Goal: Leave review/rating

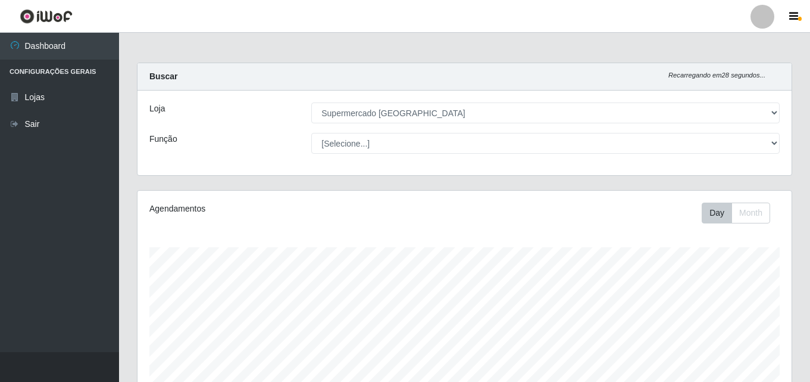
select select "166"
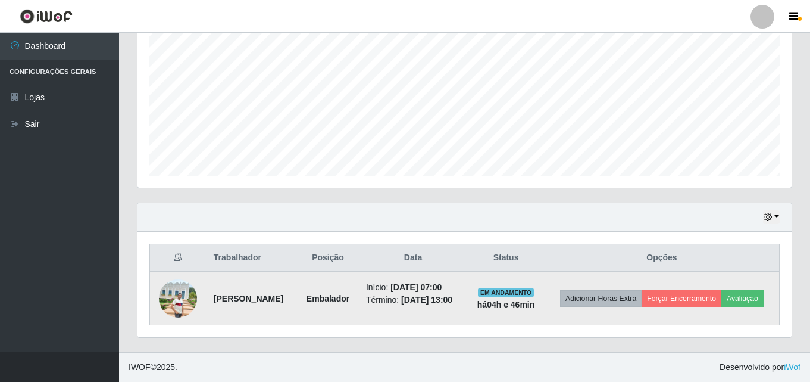
scroll to position [247, 654]
click at [721, 305] on button "Avaliação" at bounding box center [742, 298] width 42 height 17
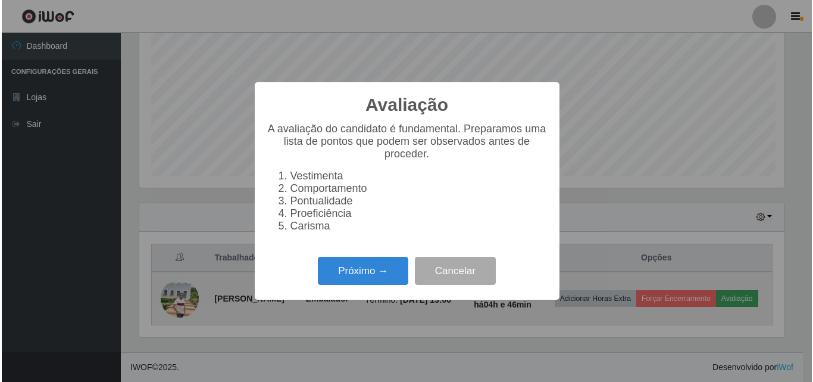
scroll to position [247, 648]
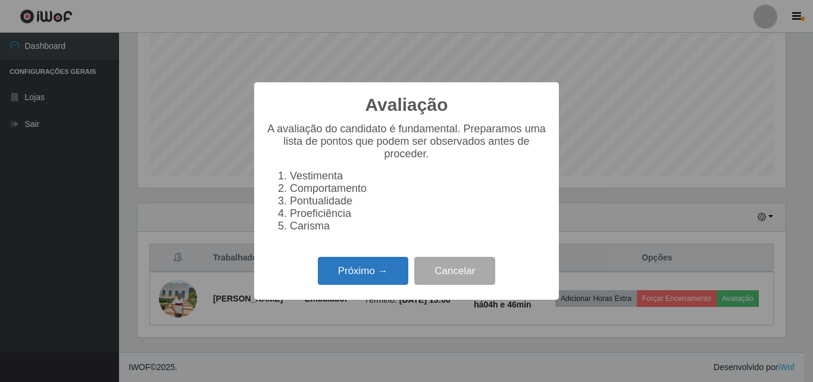
click at [396, 283] on button "Próximo →" at bounding box center [363, 271] width 90 height 28
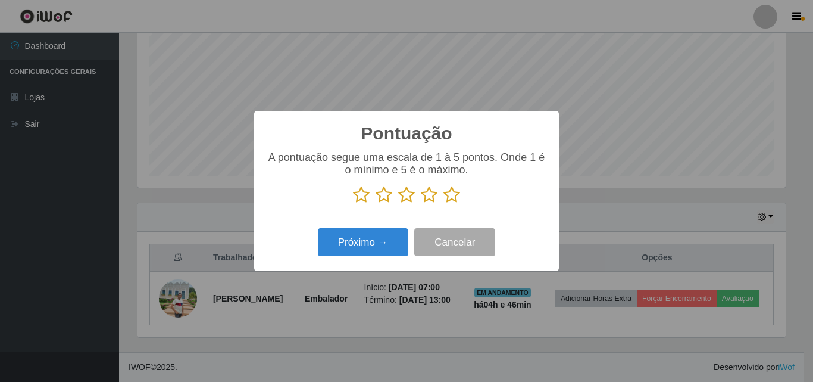
click at [452, 201] on icon at bounding box center [451, 195] width 17 height 18
click at [443, 204] on input "radio" at bounding box center [443, 204] width 0 height 0
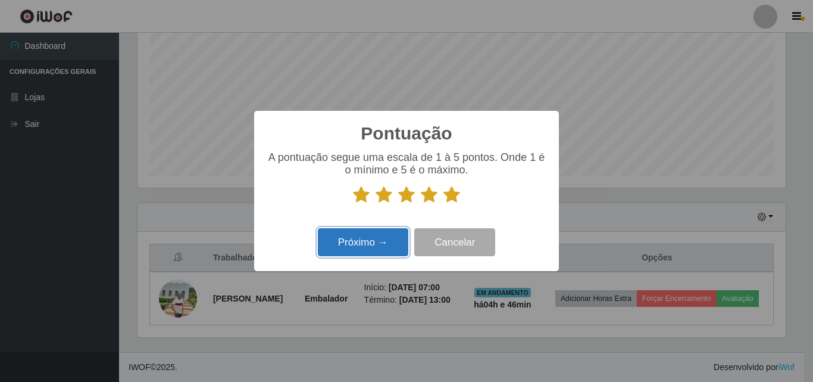
click at [374, 251] on button "Próximo →" at bounding box center [363, 242] width 90 height 28
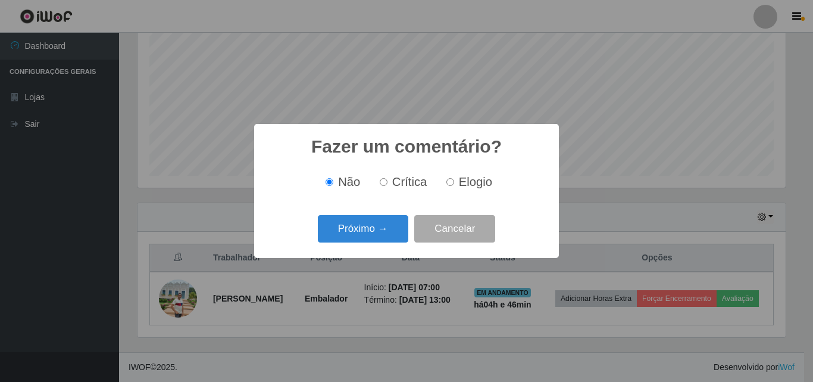
scroll to position [594994, 594593]
click at [370, 233] on button "Próximo →" at bounding box center [363, 229] width 90 height 28
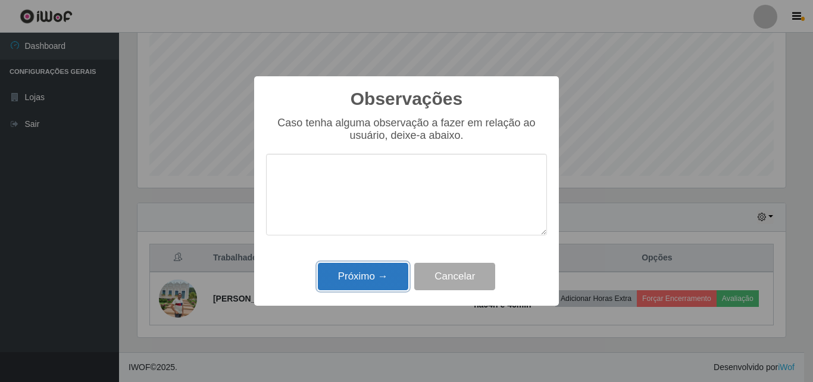
click at [363, 274] on button "Próximo →" at bounding box center [363, 277] width 90 height 28
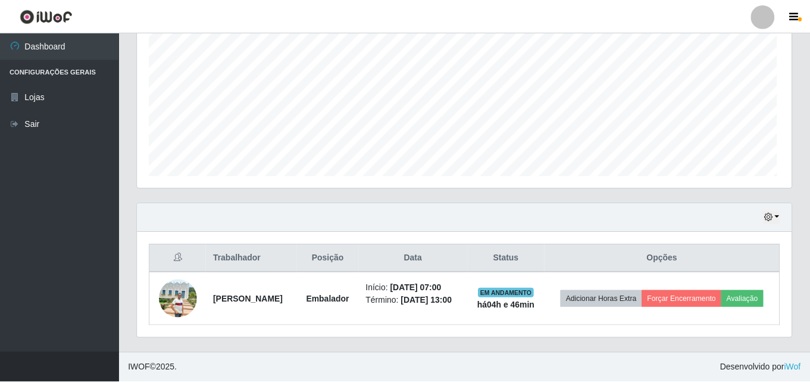
scroll to position [247, 654]
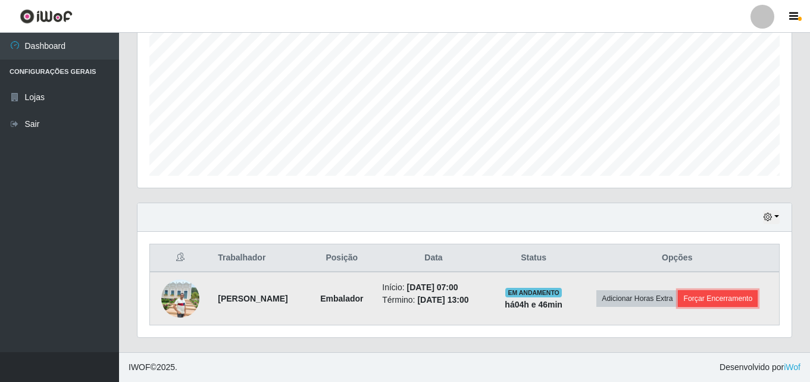
click at [739, 298] on button "Forçar Encerramento" at bounding box center [718, 298] width 80 height 17
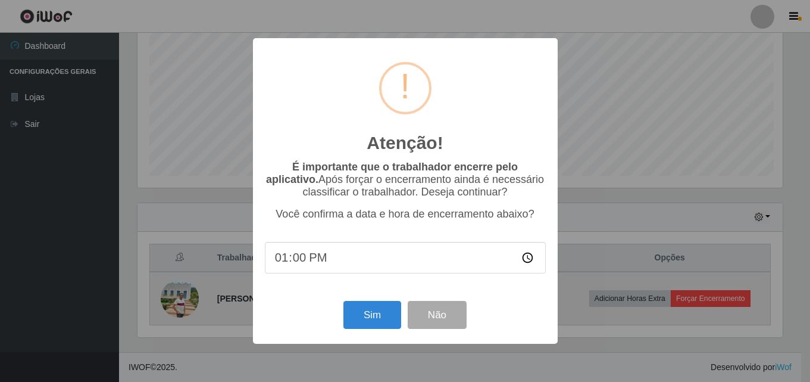
scroll to position [247, 648]
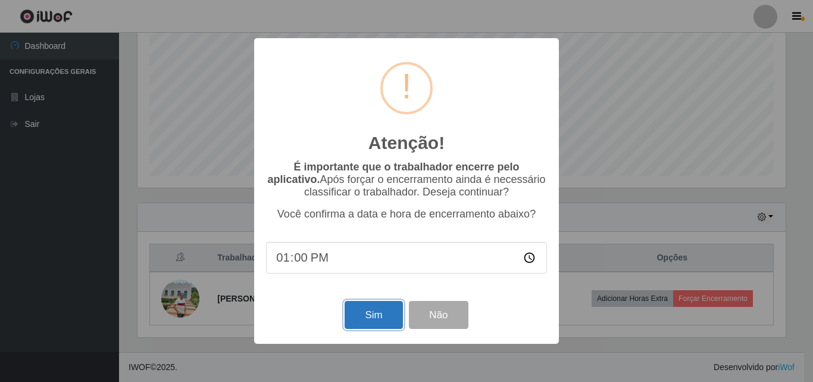
click at [370, 318] on button "Sim" at bounding box center [374, 315] width 58 height 28
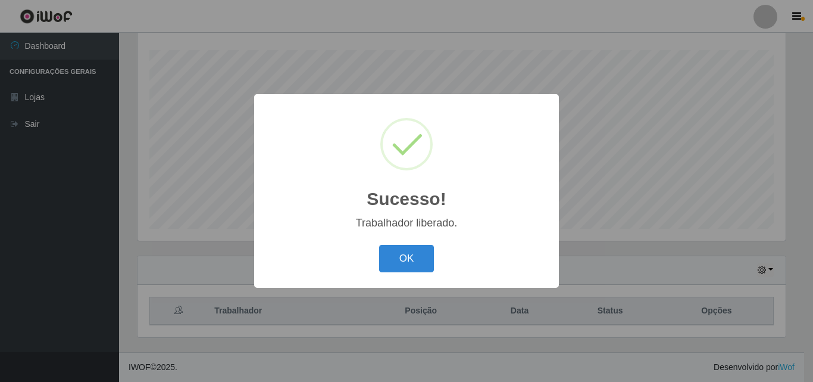
click at [379, 245] on button "OK" at bounding box center [406, 259] width 55 height 28
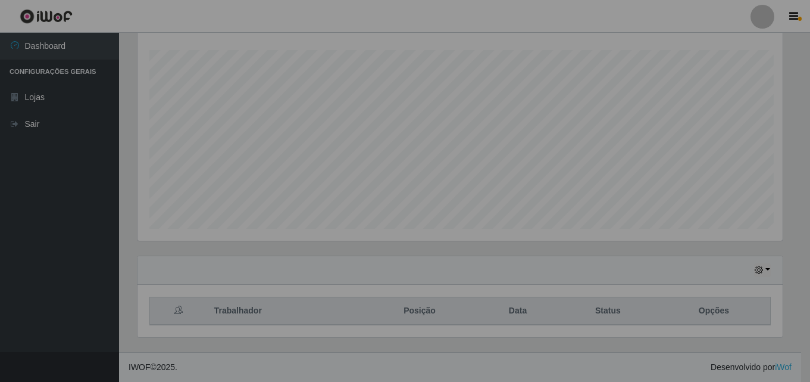
scroll to position [247, 654]
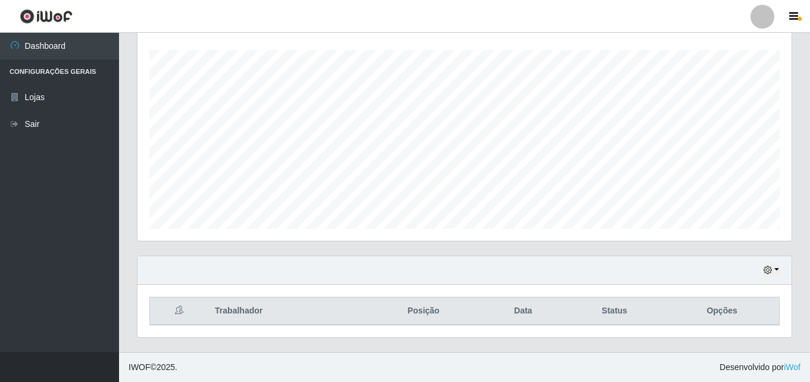
click at [357, 290] on div "Trabalhador Posição Data Status Opções" at bounding box center [465, 311] width 654 height 52
